Goal: Task Accomplishment & Management: Use online tool/utility

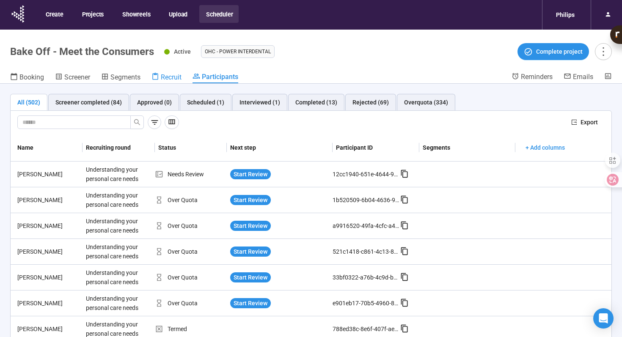
click at [168, 79] on span "Recruit" at bounding box center [171, 77] width 21 height 8
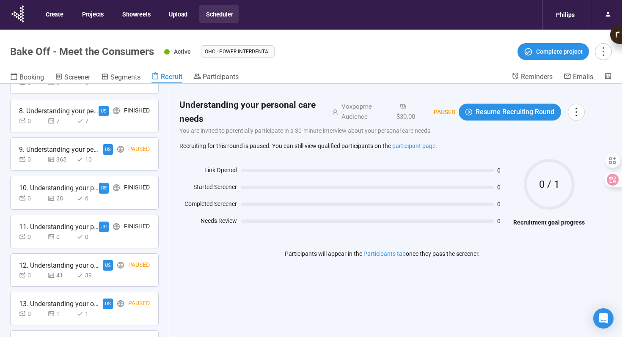
scroll to position [343, 0]
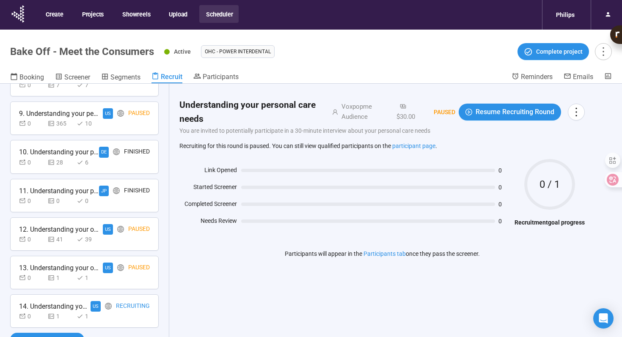
click at [112, 304] on icon "global" at bounding box center [108, 306] width 7 height 7
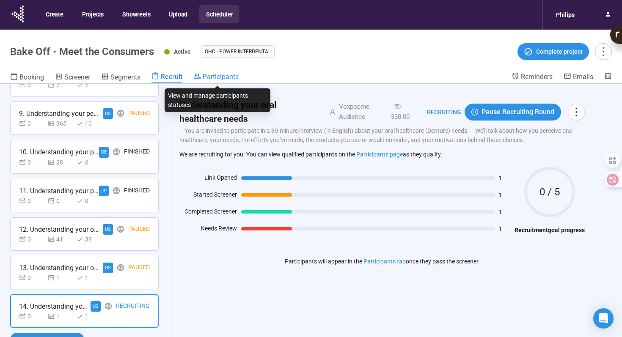
click at [228, 77] on span "Participants" at bounding box center [221, 77] width 36 height 8
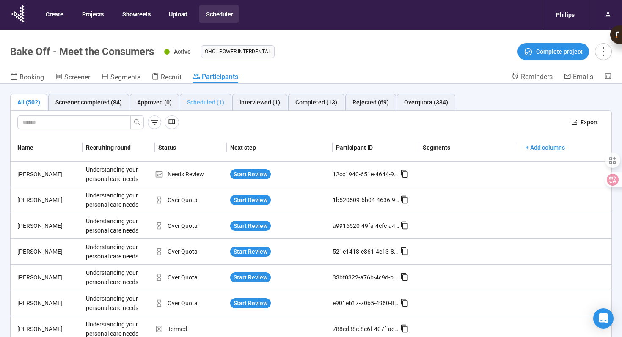
click at [204, 108] on div "Scheduled (1)" at bounding box center [206, 102] width 52 height 17
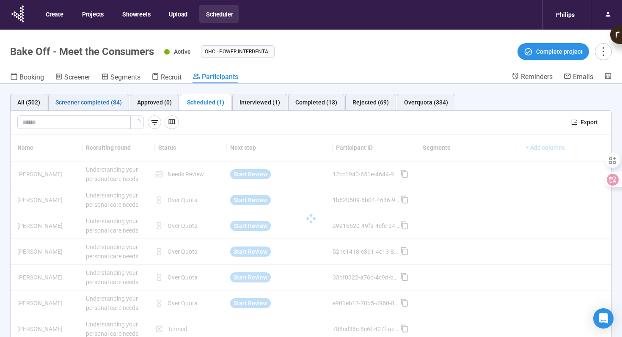
click at [102, 99] on div "Screener completed (84)" at bounding box center [88, 102] width 66 height 9
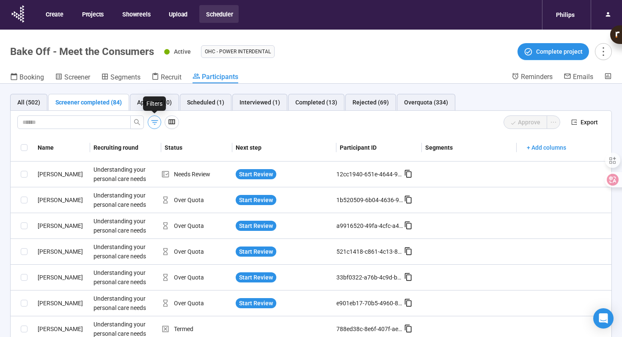
click at [151, 123] on icon "button" at bounding box center [154, 122] width 9 height 9
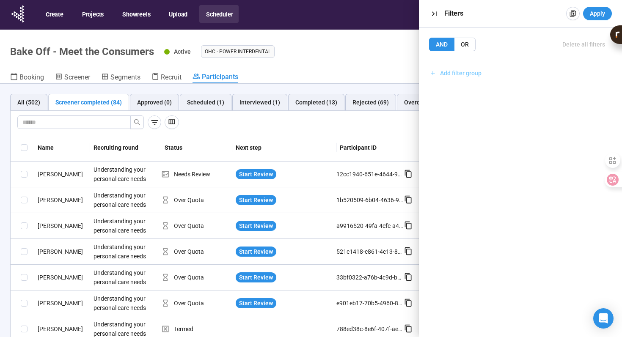
click at [472, 68] on button "Add filter group" at bounding box center [455, 73] width 53 height 14
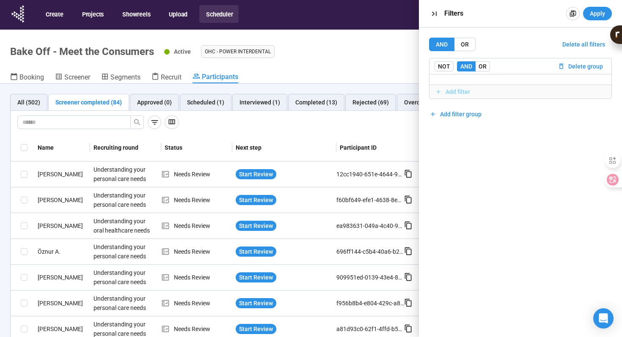
click at [461, 87] on span "Add filter" at bounding box center [458, 91] width 25 height 9
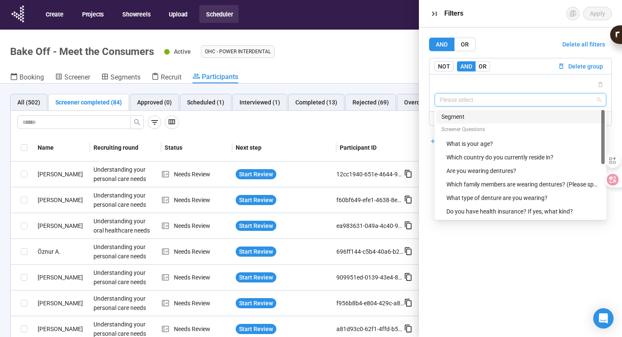
click at [462, 96] on input "search" at bounding box center [521, 100] width 162 height 13
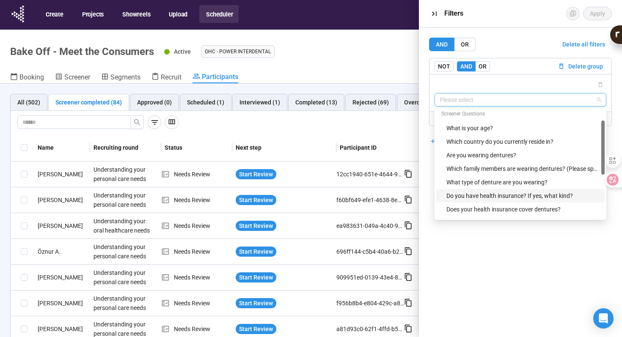
scroll to position [15, 0]
click at [477, 175] on div "Which family members are wearing dentures? (Please specify relationship)" at bounding box center [520, 170] width 168 height 14
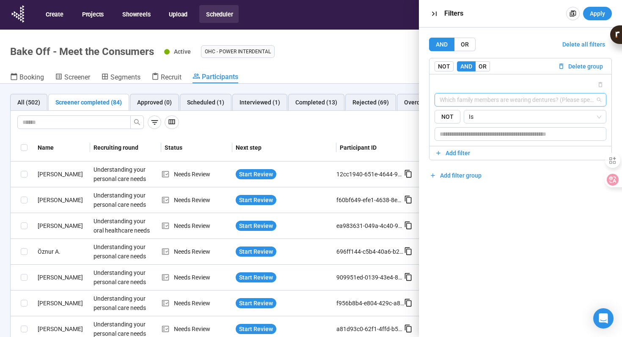
click at [486, 99] on span "Which family members are wearing dentures? (Please specify relationship)" at bounding box center [521, 100] width 162 height 13
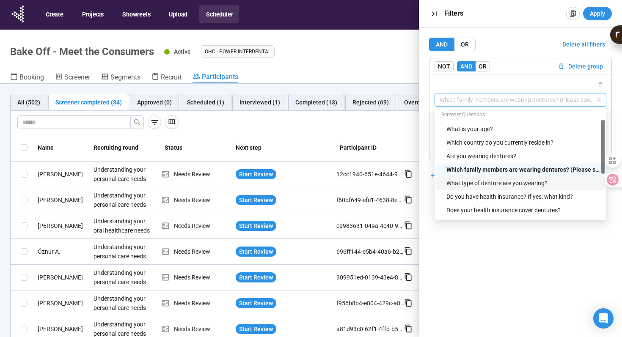
click at [486, 184] on div "What type of denture are you wearing?" at bounding box center [523, 183] width 153 height 9
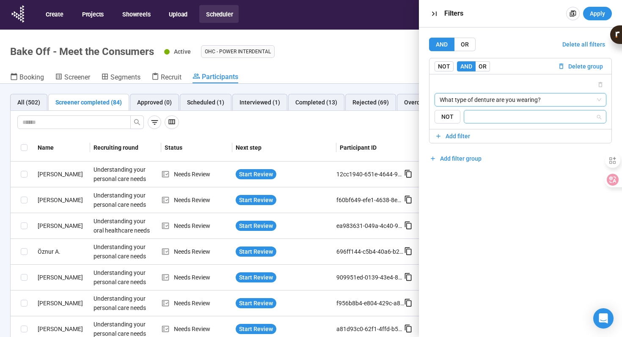
click at [496, 115] on input "search" at bounding box center [532, 117] width 127 height 10
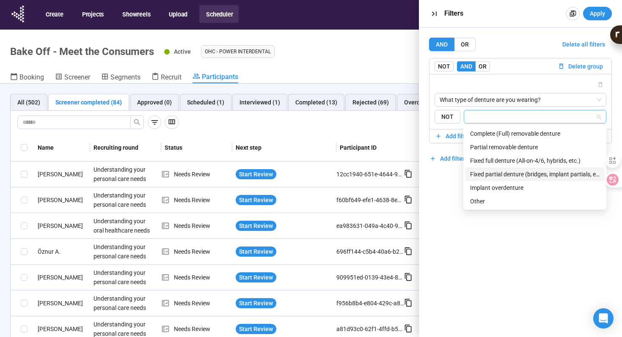
click at [491, 177] on div "Fixed partial denture (bridges, implant partials, etc.)" at bounding box center [535, 174] width 130 height 9
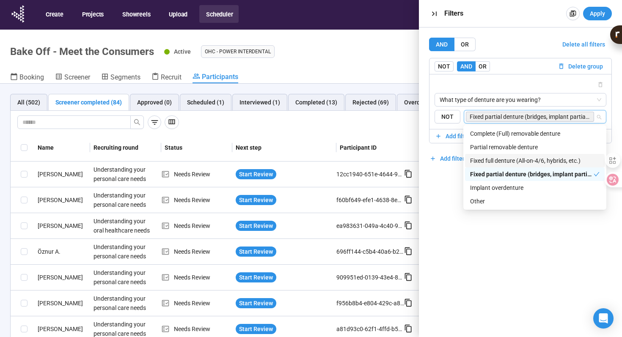
click at [497, 162] on div "Fixed full denture (All-on-4/6, hybrids, etc.)" at bounding box center [535, 160] width 130 height 9
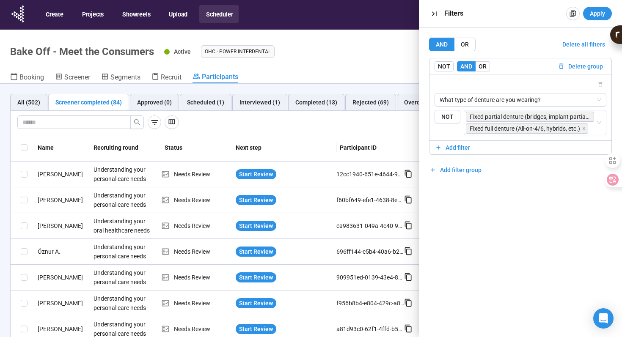
click at [513, 53] on div "AND OR Delete all filters NOT AND OR Delete group What type of denture are you …" at bounding box center [520, 107] width 183 height 139
click at [606, 11] on button "Apply" at bounding box center [597, 14] width 29 height 14
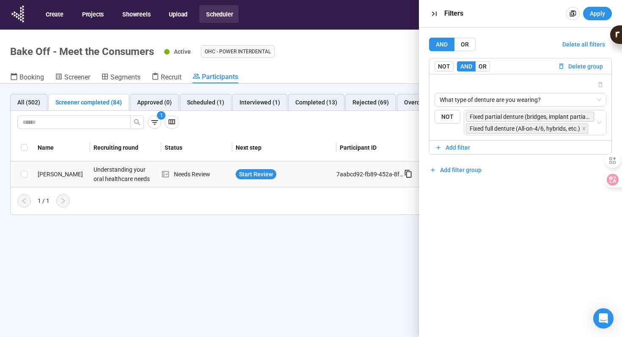
click at [191, 177] on div "Needs Review" at bounding box center [196, 174] width 71 height 9
click at [46, 178] on div "[PERSON_NAME]" at bounding box center [62, 174] width 56 height 9
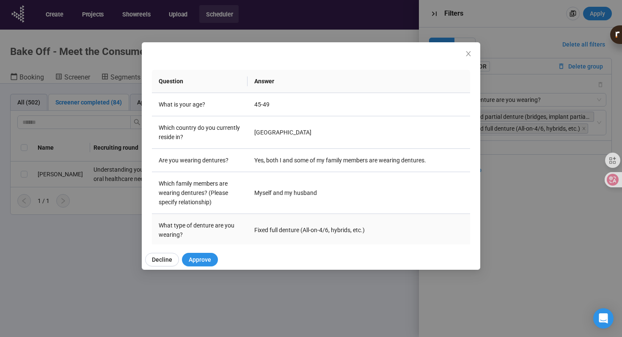
scroll to position [0, 0]
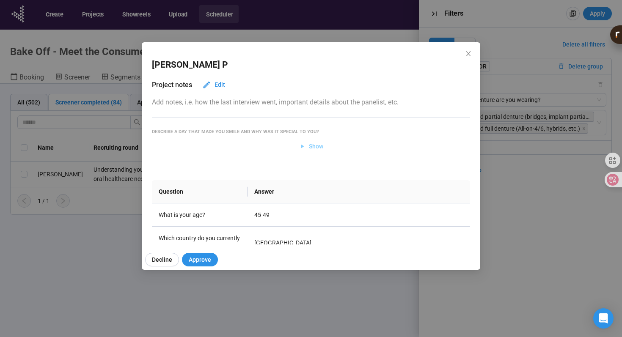
click at [318, 145] on span "Show" at bounding box center [316, 146] width 14 height 9
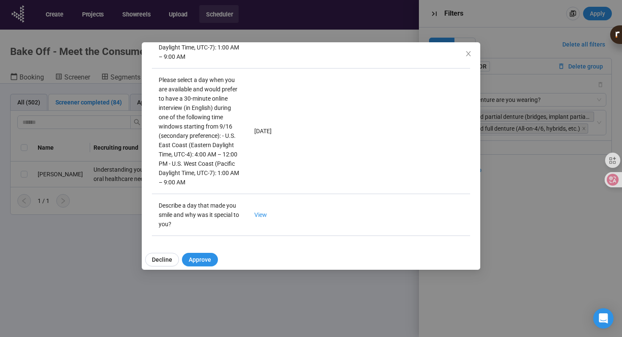
scroll to position [834, 0]
click at [195, 260] on span "Approve" at bounding box center [200, 259] width 22 height 9
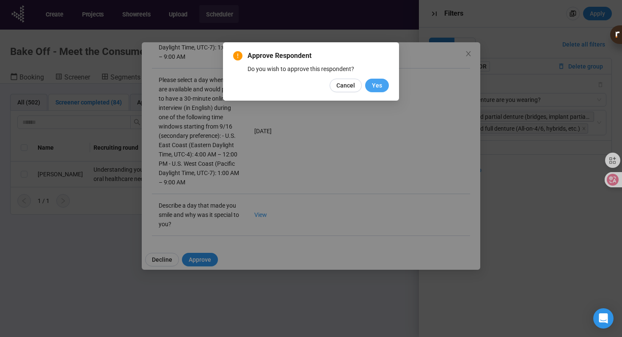
click at [372, 82] on button "Yes" at bounding box center [377, 86] width 24 height 14
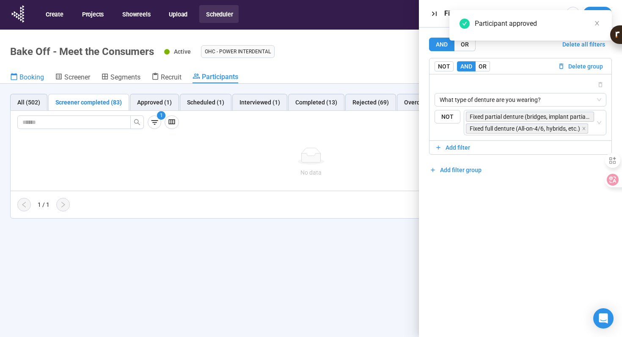
click at [36, 77] on span "Booking" at bounding box center [31, 77] width 25 height 8
